Goal: Information Seeking & Learning: Find contact information

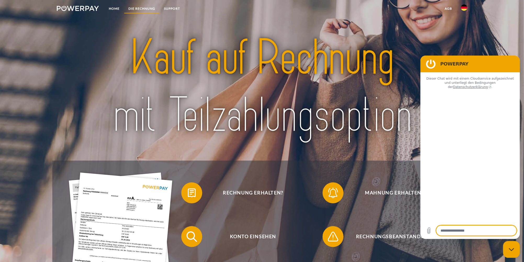
type textarea "*"
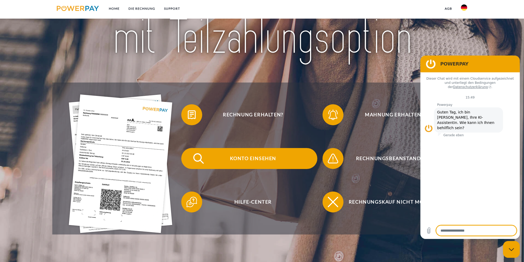
scroll to position [78, 0]
click at [245, 161] on span "Konto einsehen" at bounding box center [253, 158] width 128 height 21
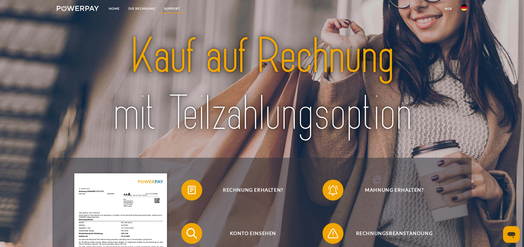
click at [172, 8] on link "SUPPORT" at bounding box center [172, 8] width 25 height 9
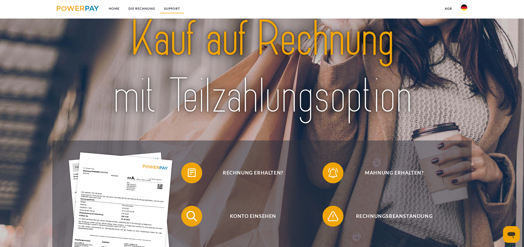
scroll to position [17, 0]
